Goal: Task Accomplishment & Management: Use online tool/utility

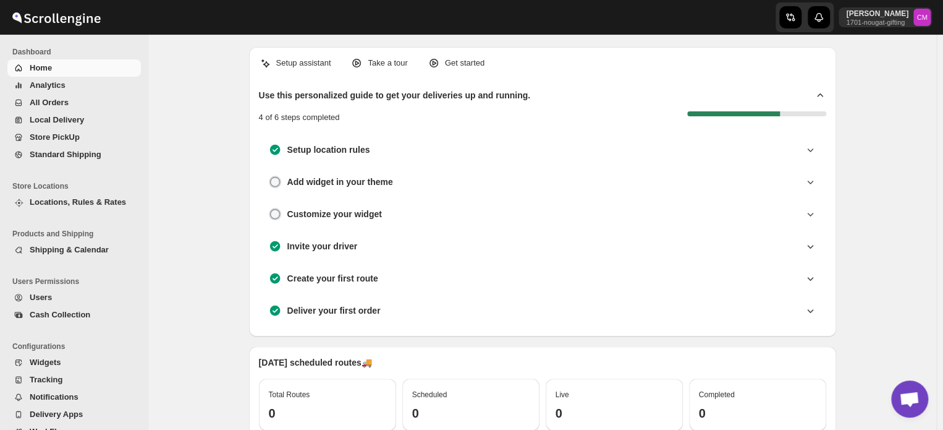
click at [54, 159] on span "Standard Shipping" at bounding box center [66, 154] width 72 height 9
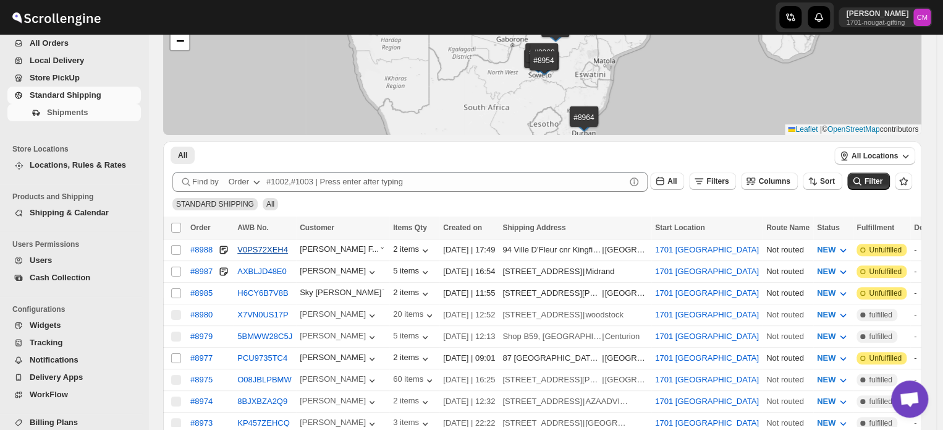
scroll to position [77, 0]
click at [180, 269] on input "Select shipment" at bounding box center [176, 271] width 10 height 10
checkbox input "true"
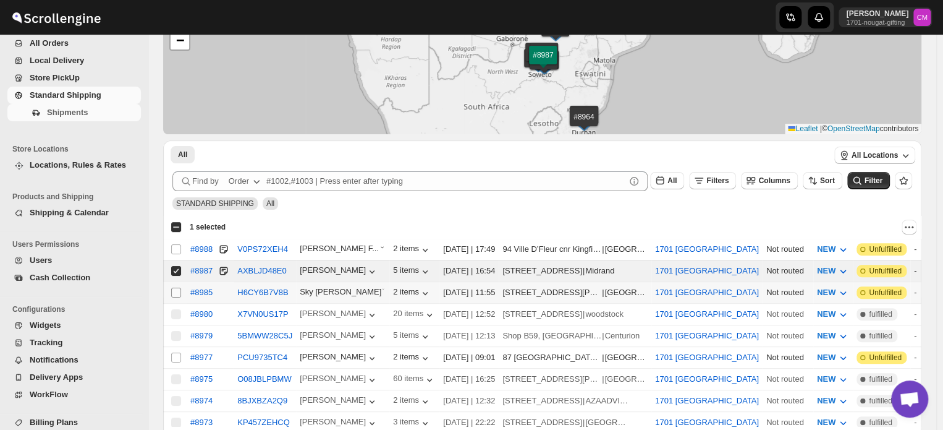
click at [173, 289] on input "Select shipment" at bounding box center [176, 292] width 10 height 10
checkbox input "true"
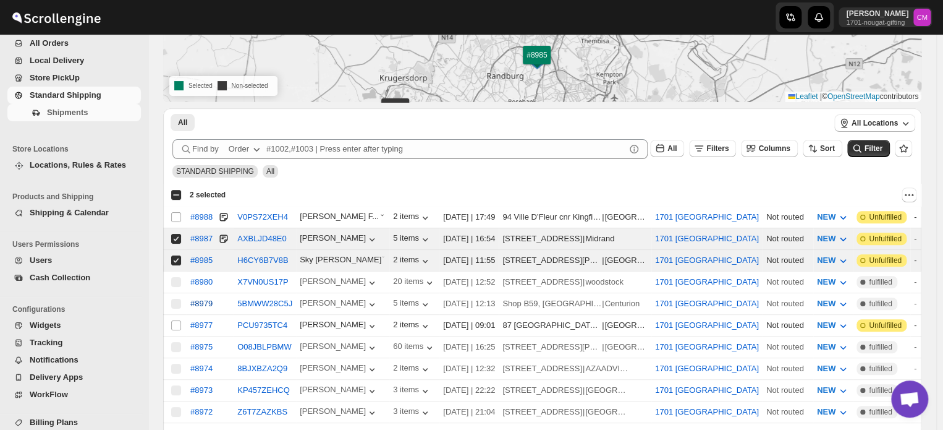
scroll to position [101, 0]
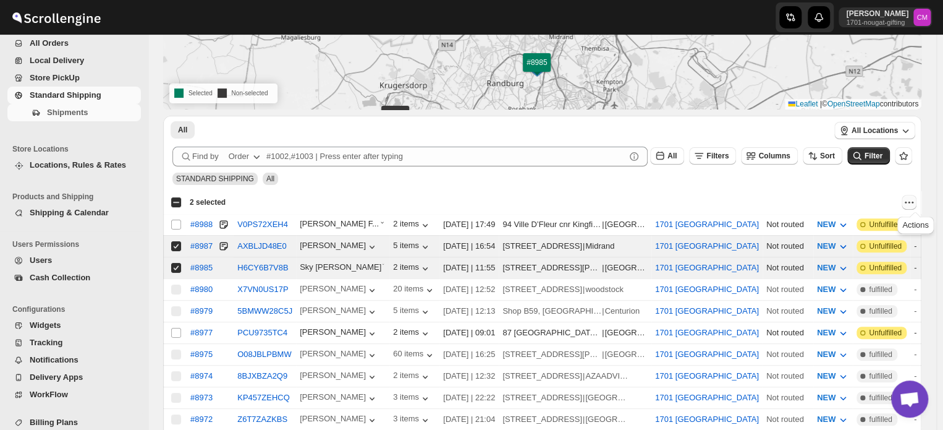
click at [915, 202] on icon "Actions" at bounding box center [909, 202] width 12 height 12
click at [877, 223] on span "MOVE TO LOCAL DELIVERY" at bounding box center [861, 225] width 107 height 9
checkbox input "false"
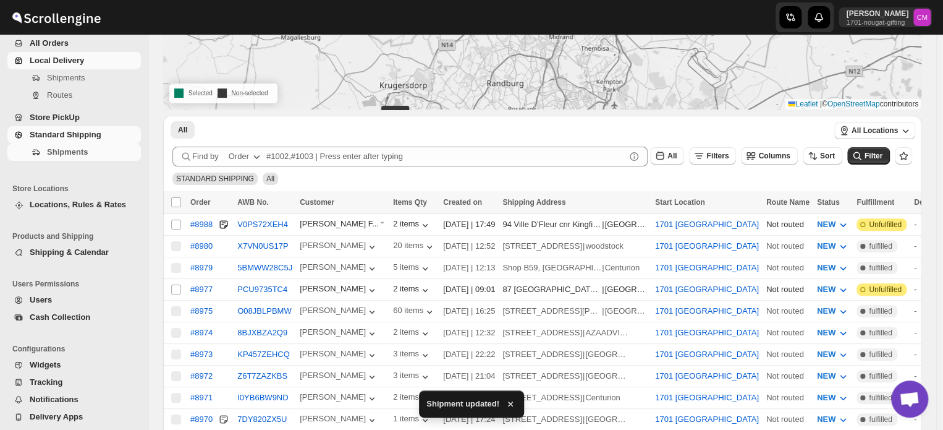
click at [55, 65] on span "Local Delivery" at bounding box center [57, 60] width 54 height 9
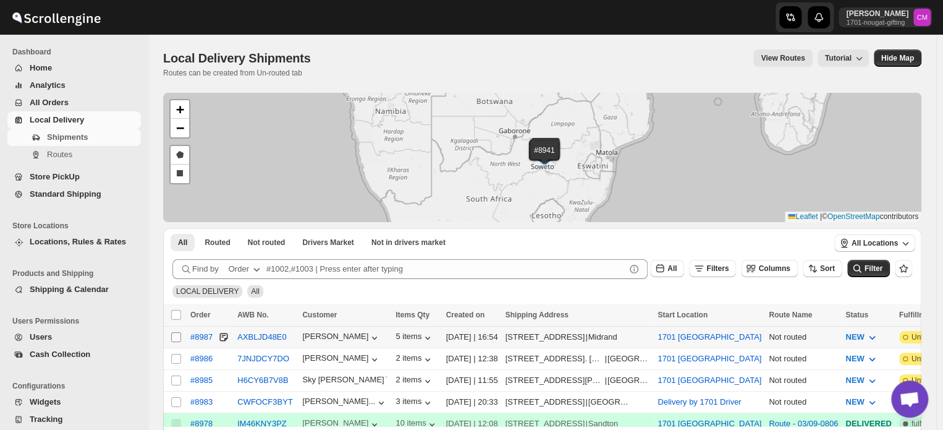
click at [178, 334] on input "Select shipment" at bounding box center [176, 337] width 10 height 10
checkbox input "true"
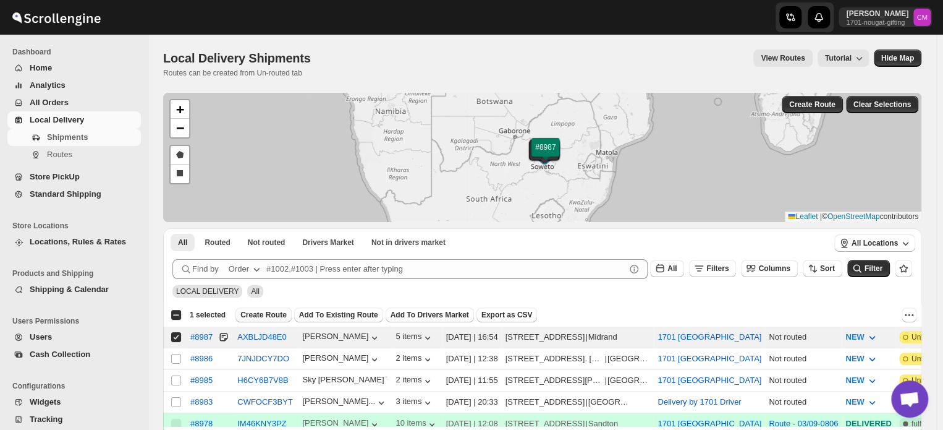
click at [247, 318] on span "Create Route" at bounding box center [263, 315] width 46 height 10
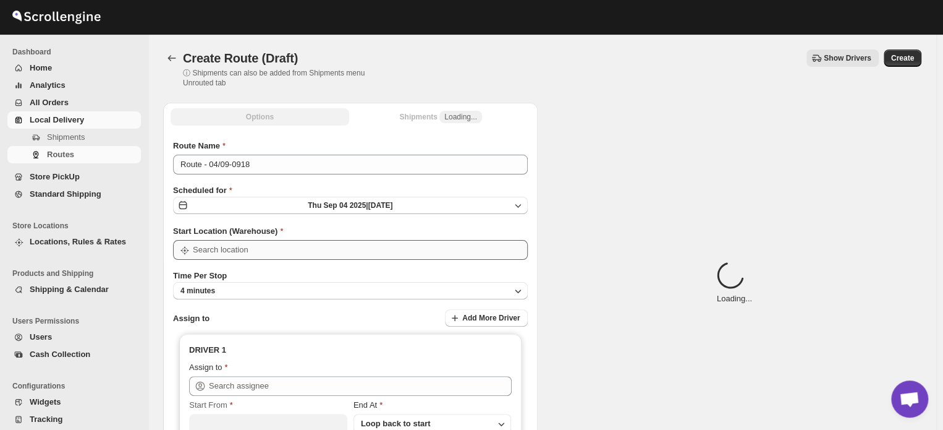
type input "1701 [GEOGRAPHIC_DATA]"
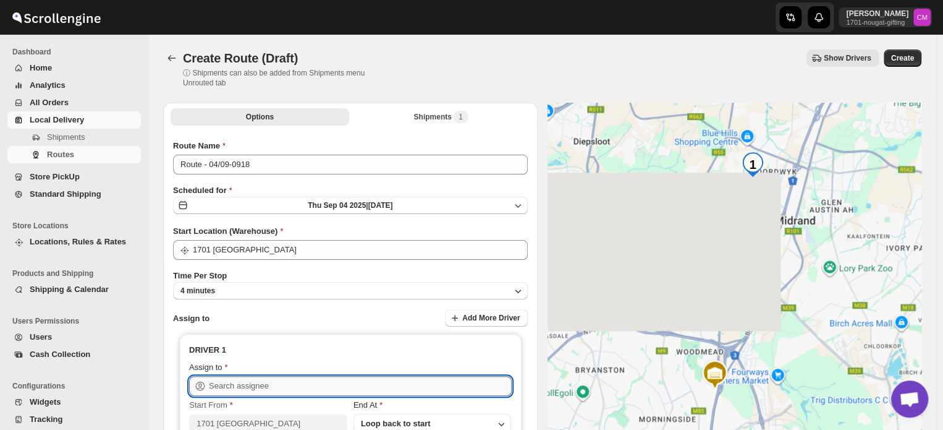
click at [219, 383] on input "text" at bounding box center [360, 386] width 303 height 20
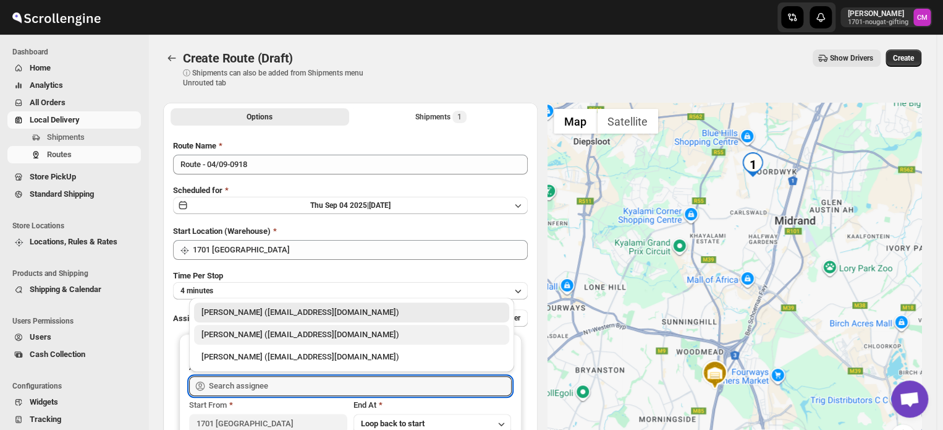
click at [230, 334] on div "[PERSON_NAME] ([EMAIL_ADDRESS][DOMAIN_NAME])" at bounding box center [351, 334] width 300 height 12
type input "[PERSON_NAME] ([EMAIL_ADDRESS][DOMAIN_NAME])"
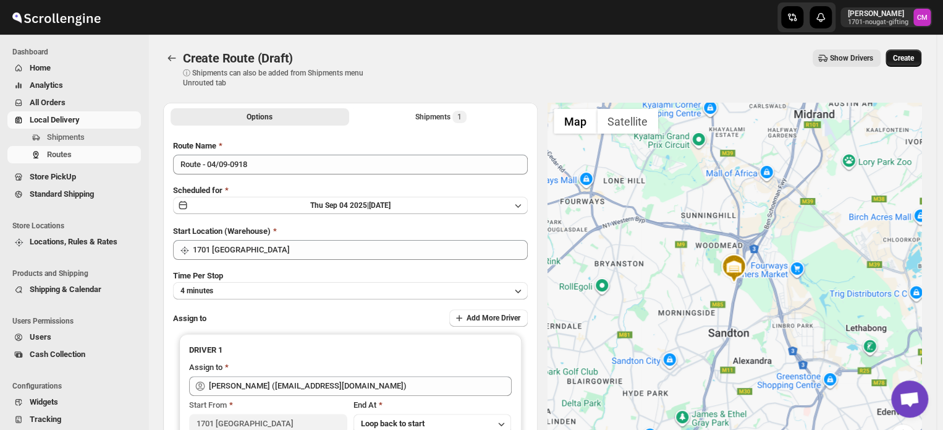
click at [913, 62] on span "Create" at bounding box center [903, 58] width 21 height 10
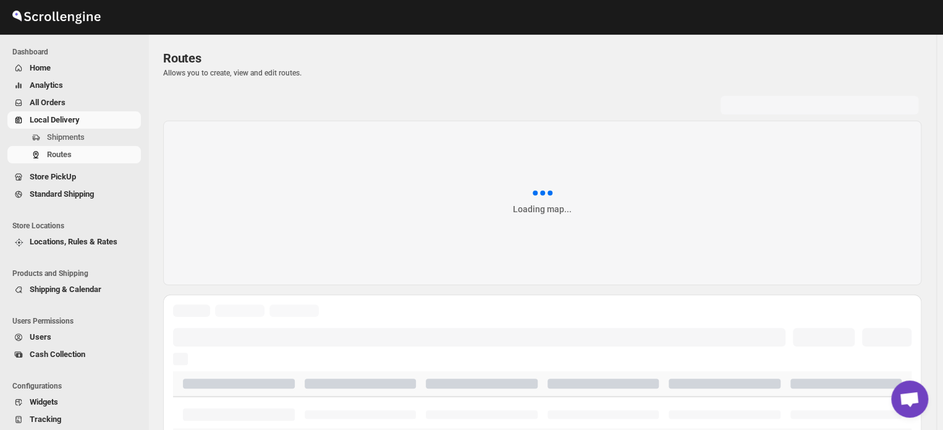
click at [49, 120] on span "Local Delivery" at bounding box center [55, 119] width 50 height 9
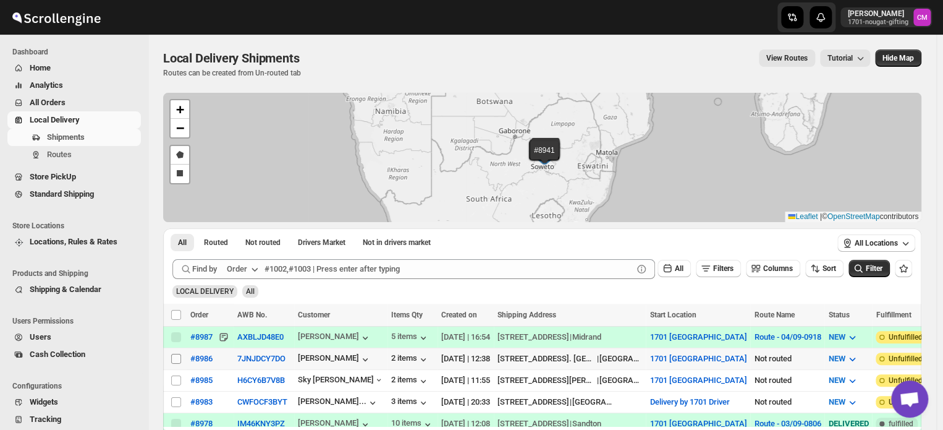
click at [178, 356] on input "Select shipment" at bounding box center [176, 359] width 10 height 10
checkbox input "true"
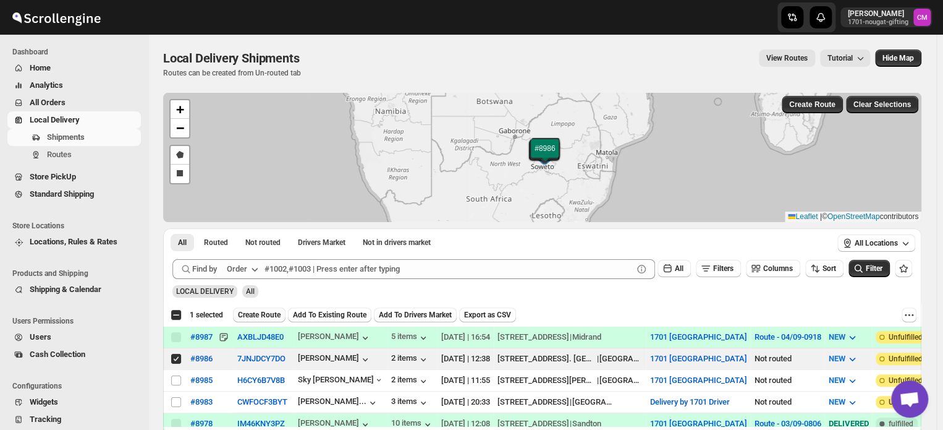
click at [260, 315] on span "Create Route" at bounding box center [259, 315] width 43 height 10
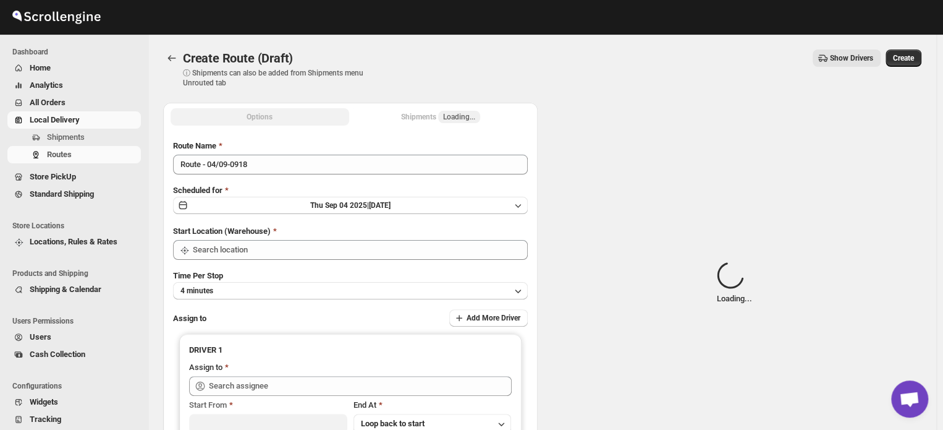
type input "1701 [GEOGRAPHIC_DATA]"
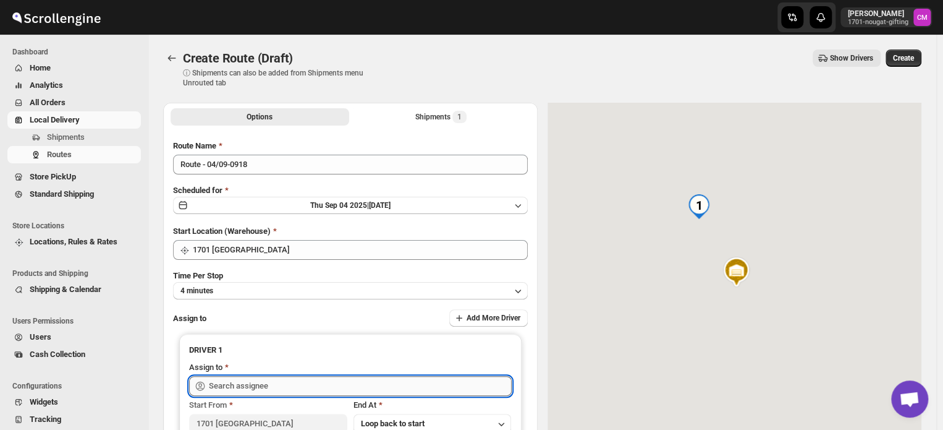
click at [227, 383] on input "text" at bounding box center [360, 386] width 303 height 20
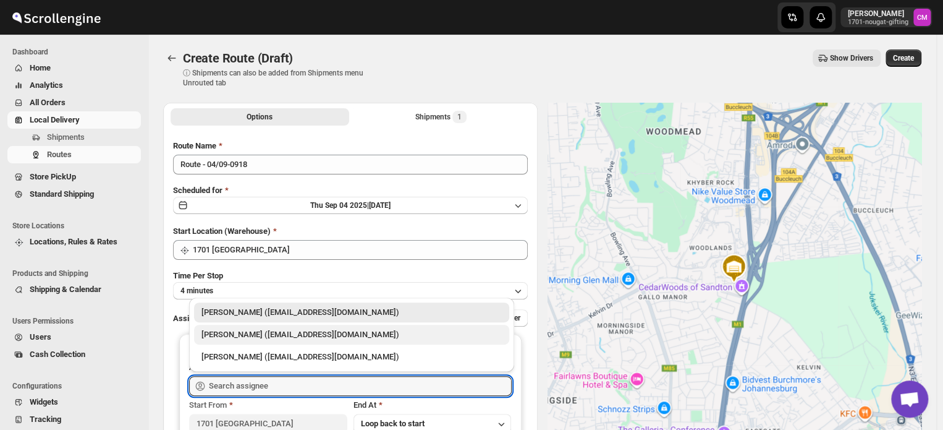
click at [227, 336] on div "[PERSON_NAME] ([EMAIL_ADDRESS][DOMAIN_NAME])" at bounding box center [351, 334] width 300 height 12
type input "[PERSON_NAME] ([EMAIL_ADDRESS][DOMAIN_NAME])"
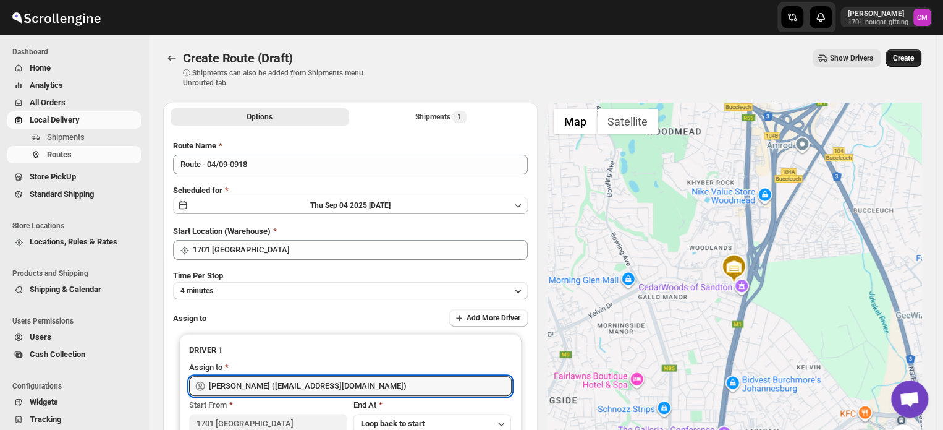
click at [904, 63] on button "Create" at bounding box center [904, 57] width 36 height 17
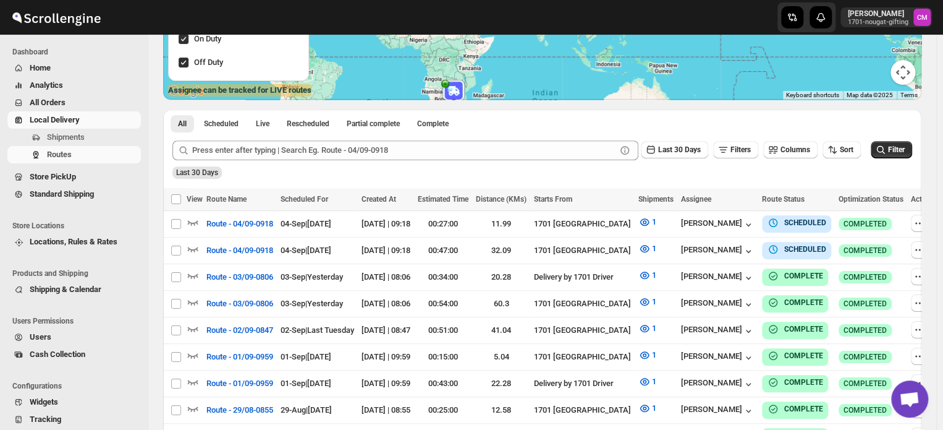
scroll to position [192, 0]
click at [59, 121] on span "Local Delivery" at bounding box center [55, 119] width 50 height 9
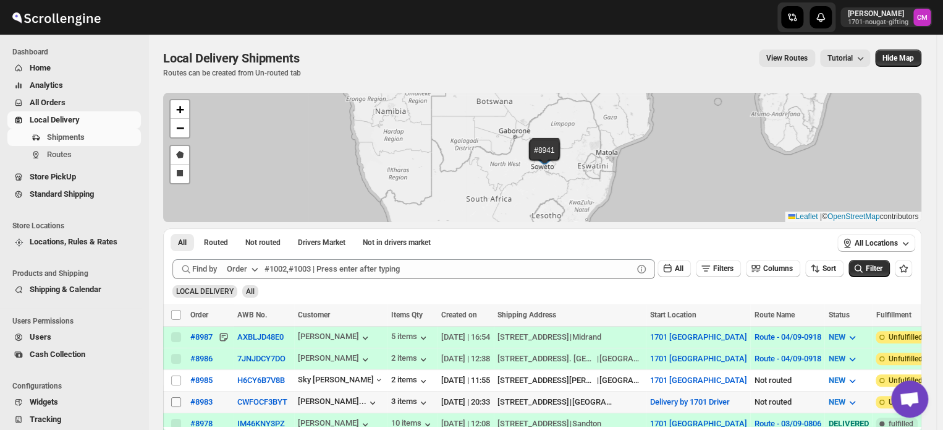
click at [176, 399] on input "Select shipment" at bounding box center [176, 402] width 10 height 10
checkbox input "true"
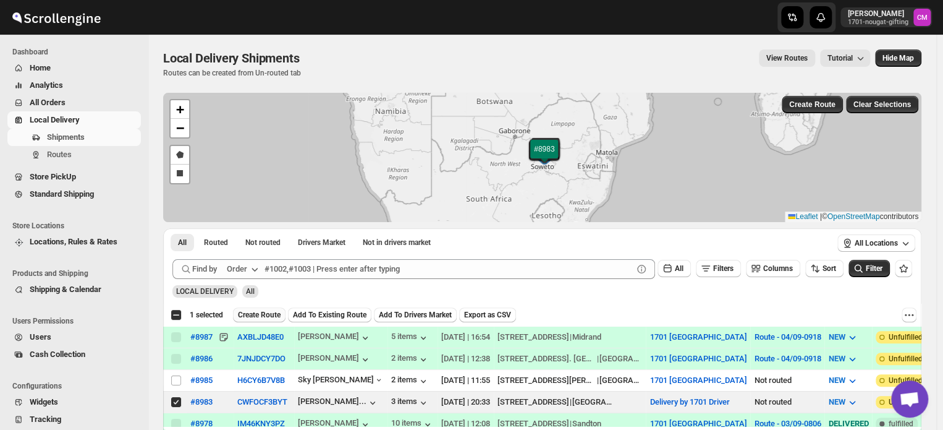
click at [265, 316] on span "Create Route" at bounding box center [259, 315] width 43 height 10
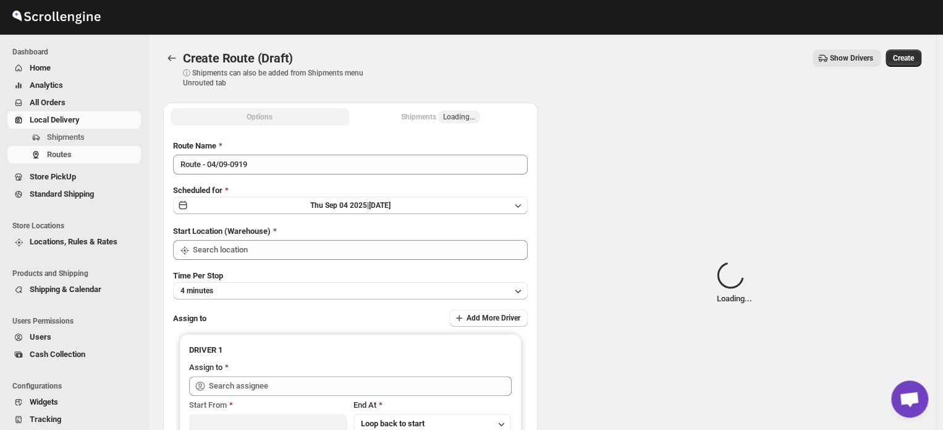
type input "Delivery by 1701 Driver"
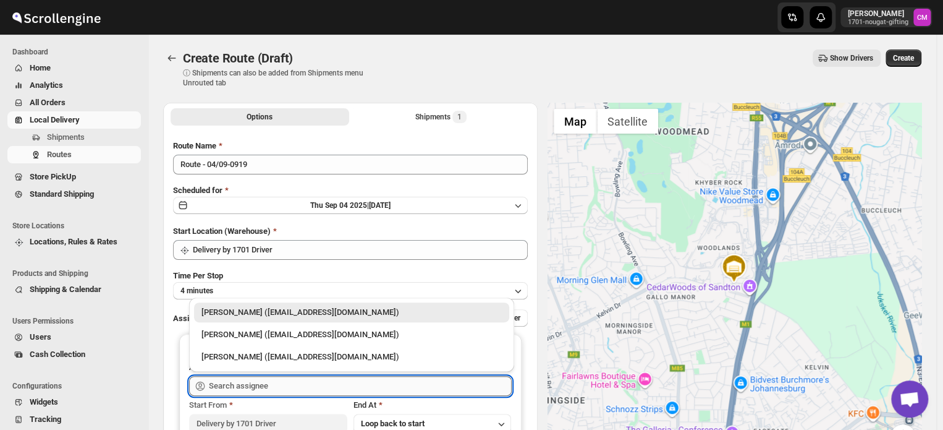
click at [237, 386] on input "text" at bounding box center [360, 386] width 303 height 20
click at [235, 337] on div "[PERSON_NAME] ([EMAIL_ADDRESS][DOMAIN_NAME])" at bounding box center [351, 334] width 300 height 12
type input "[PERSON_NAME] ([EMAIL_ADDRESS][DOMAIN_NAME])"
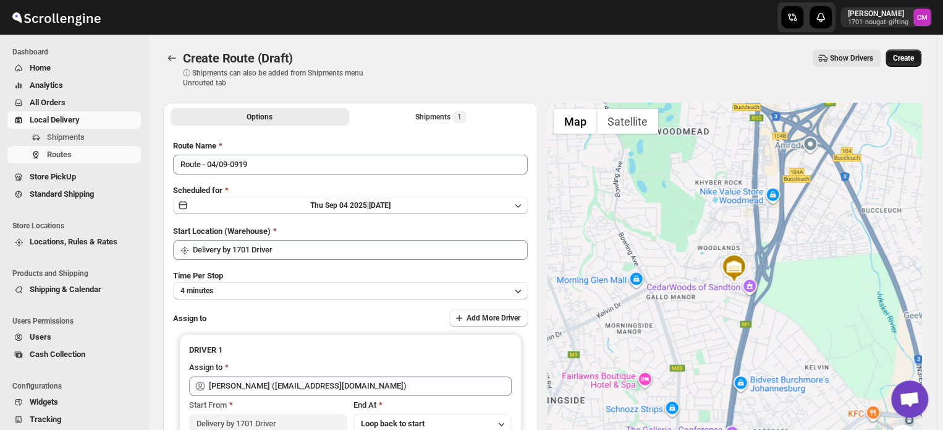
click at [907, 59] on span "Create" at bounding box center [903, 58] width 21 height 10
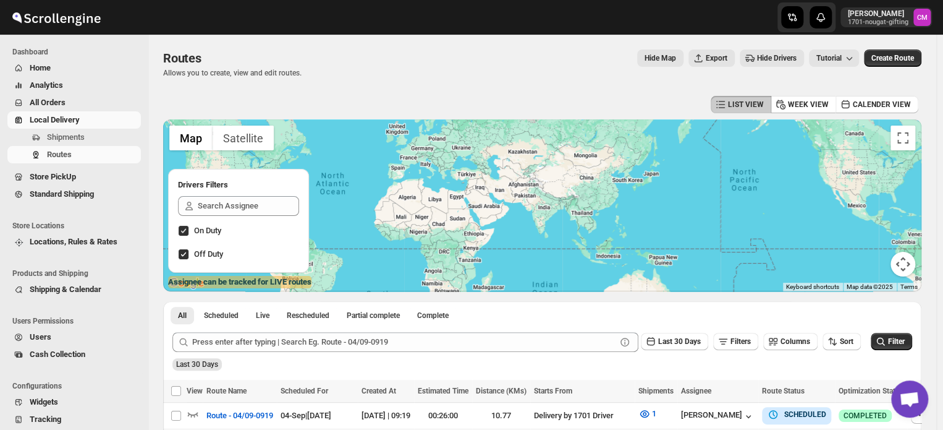
click at [59, 118] on span "Local Delivery" at bounding box center [55, 119] width 50 height 9
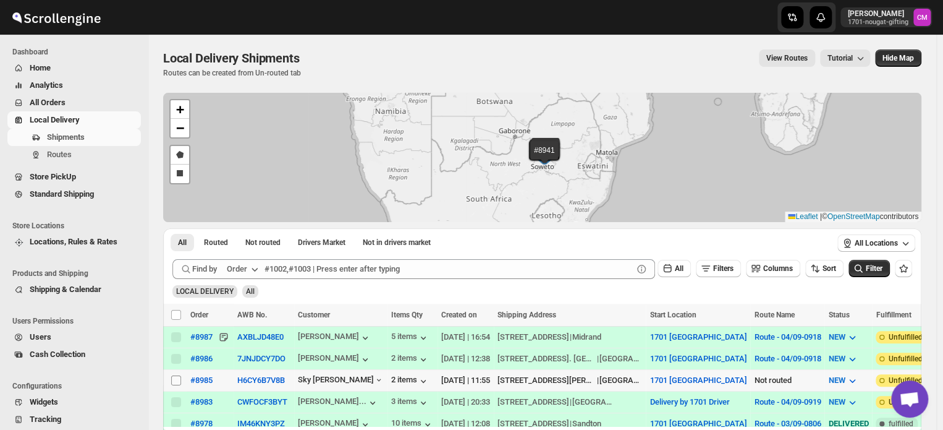
click at [173, 380] on input "Select shipment" at bounding box center [176, 380] width 10 height 10
checkbox input "true"
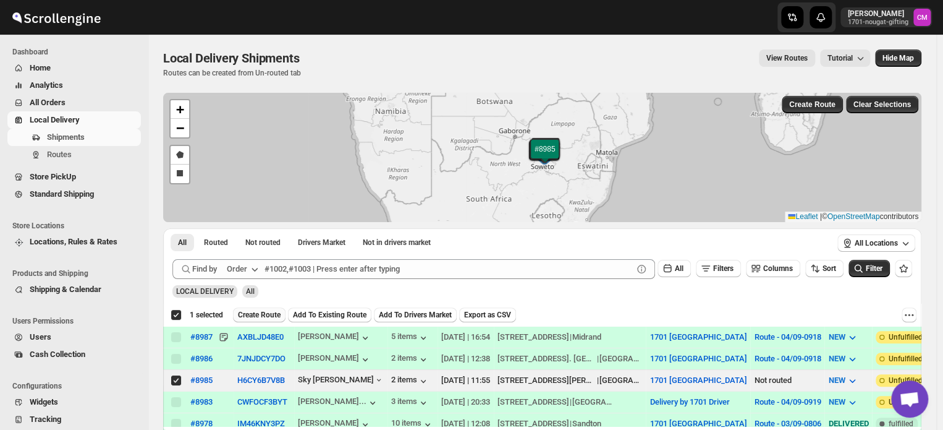
click at [261, 313] on span "Create Route" at bounding box center [259, 315] width 43 height 10
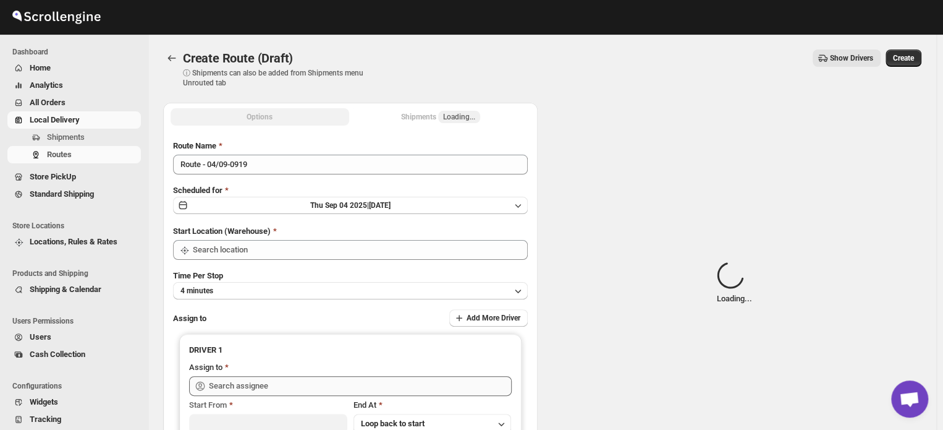
type input "1701 [GEOGRAPHIC_DATA]"
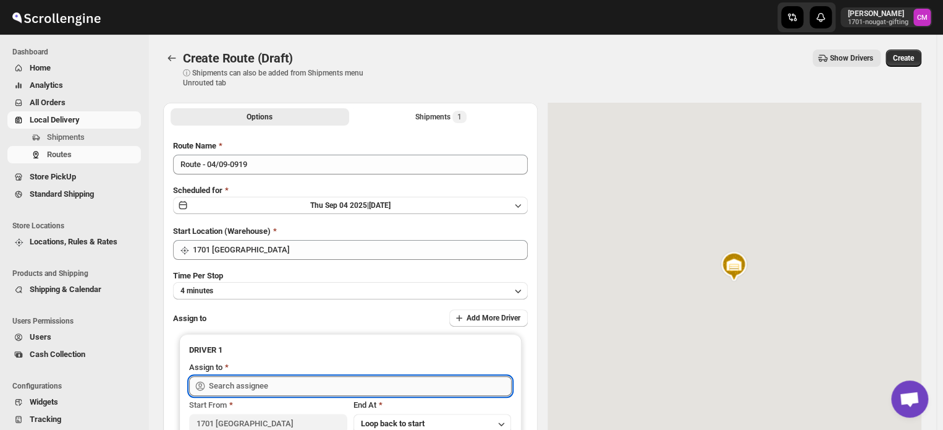
click at [229, 388] on input "text" at bounding box center [360, 386] width 303 height 20
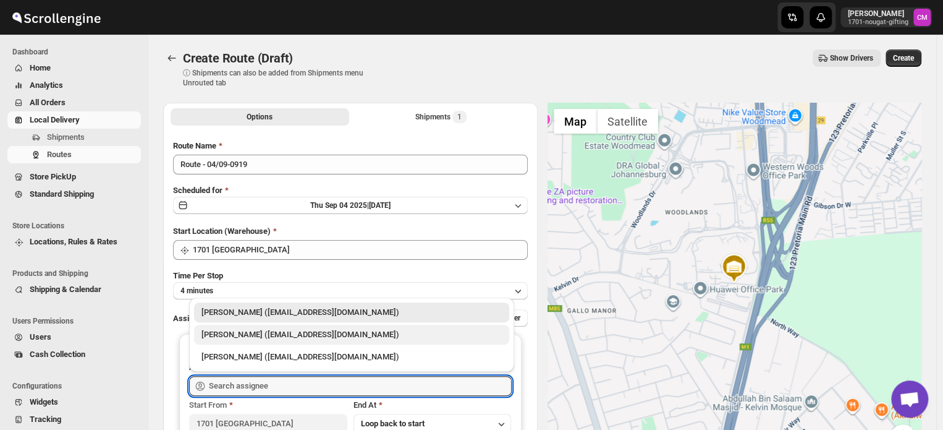
click at [234, 337] on div "[PERSON_NAME] ([EMAIL_ADDRESS][DOMAIN_NAME])" at bounding box center [351, 334] width 300 height 12
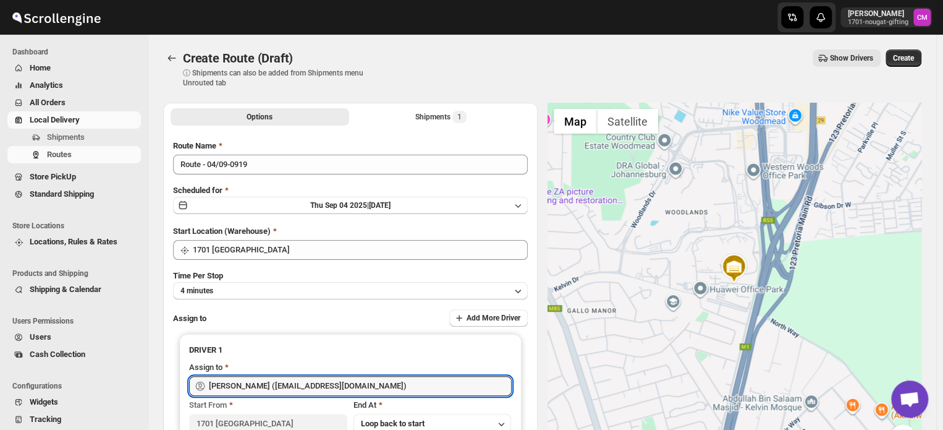
type input "[PERSON_NAME] ([EMAIL_ADDRESS][DOMAIN_NAME])"
click at [905, 61] on span "Create" at bounding box center [903, 58] width 21 height 10
